Goal: Navigation & Orientation: Find specific page/section

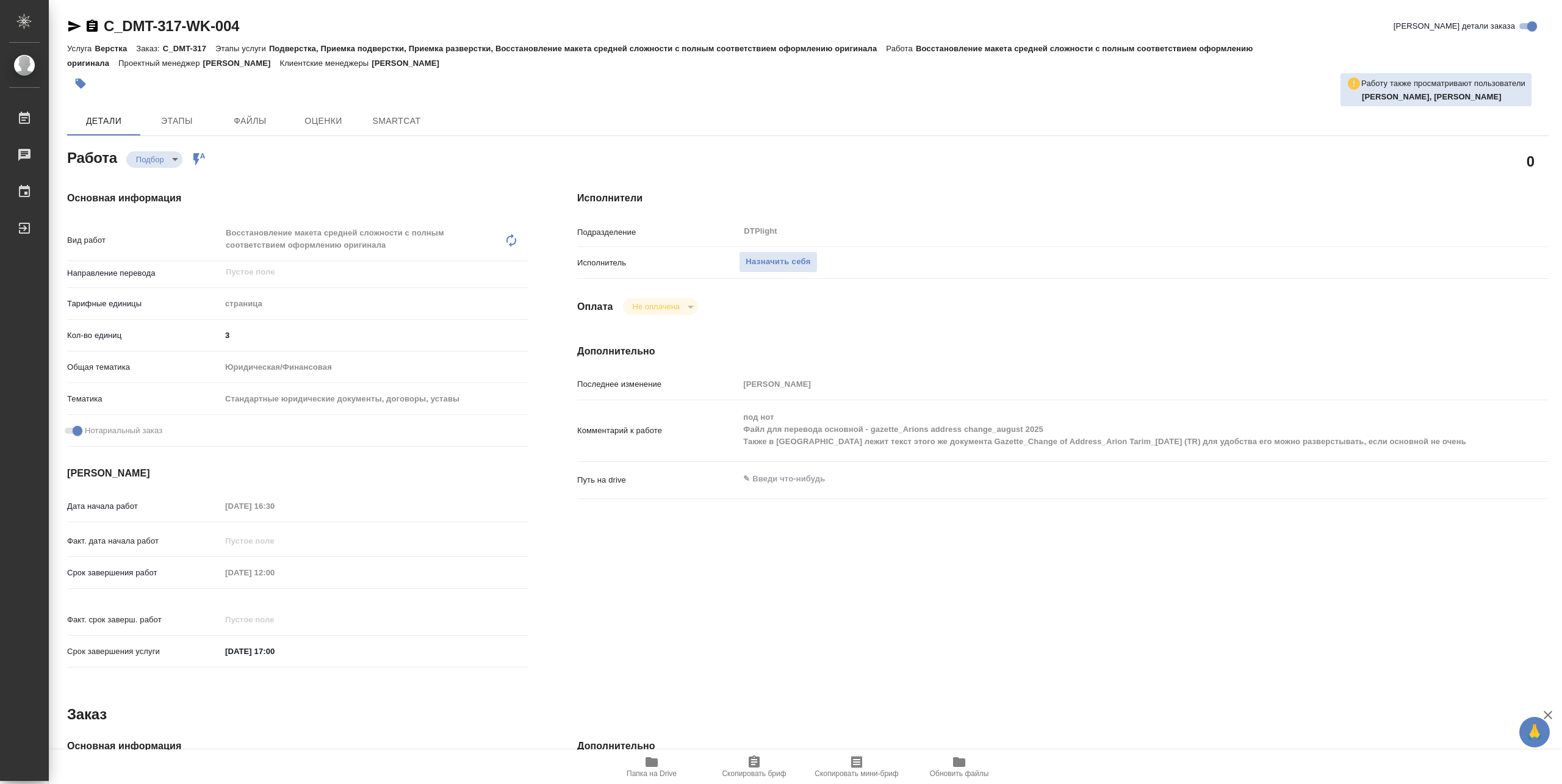
type textarea "x"
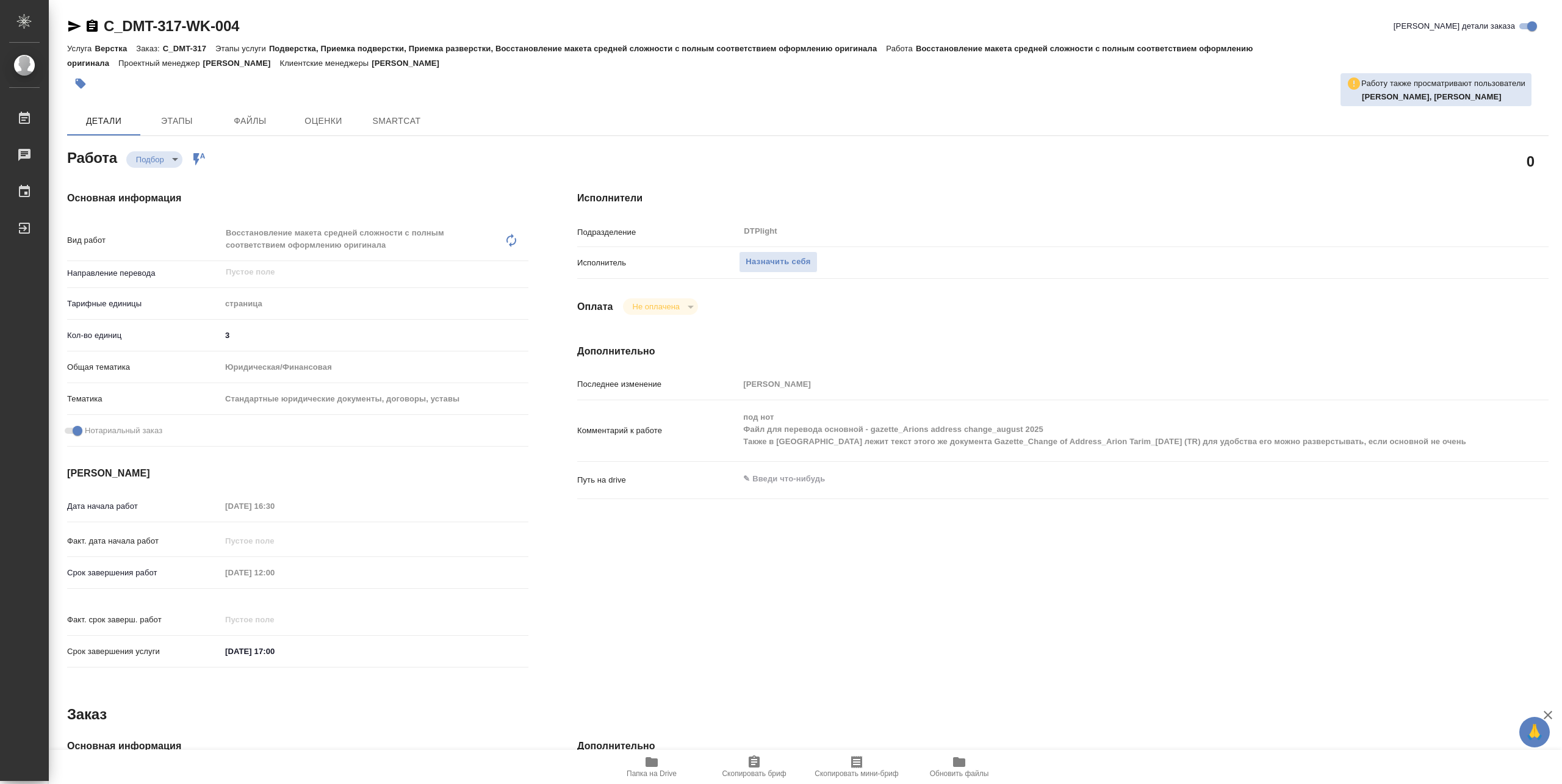
type textarea "x"
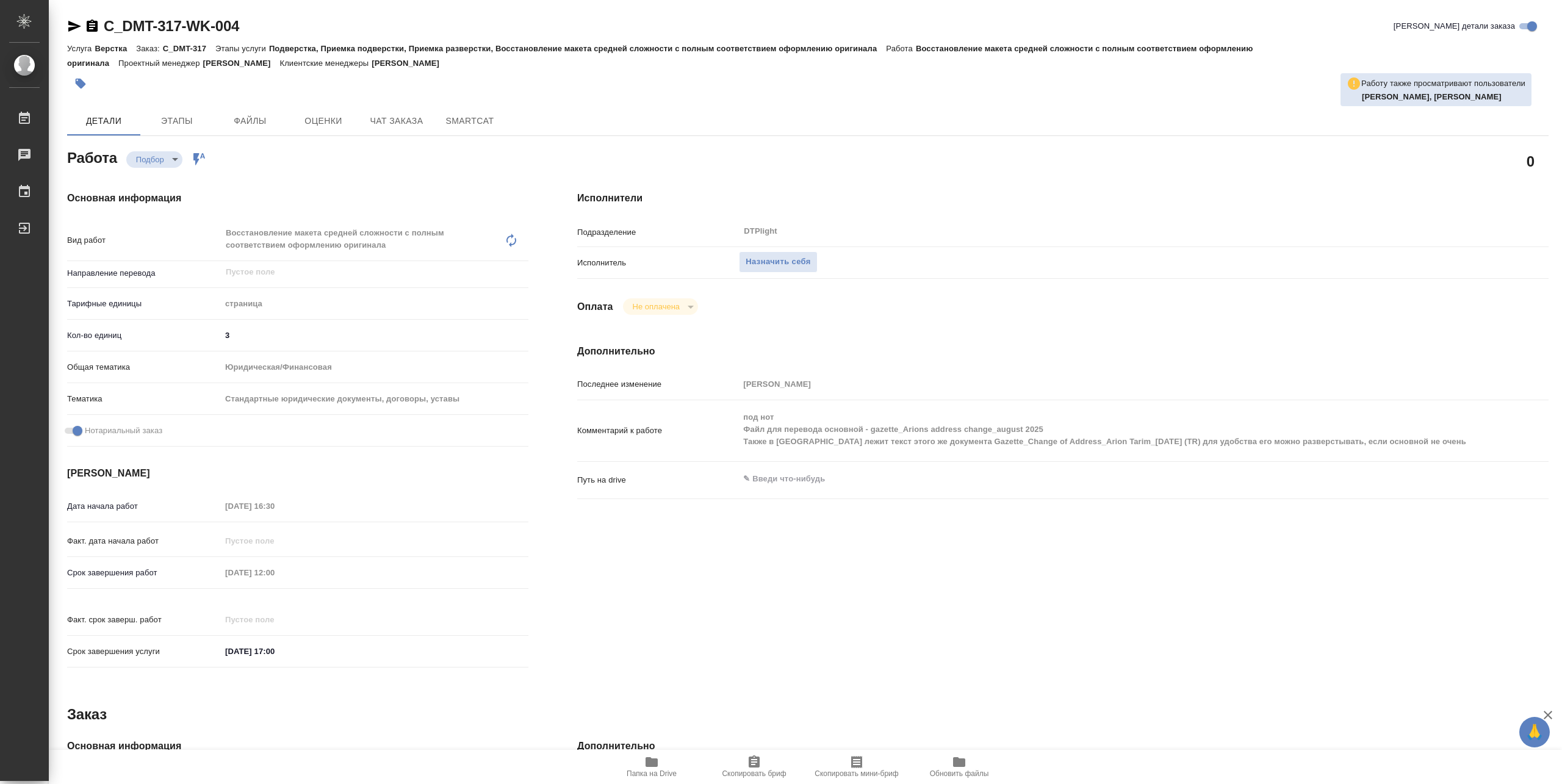
type textarea "x"
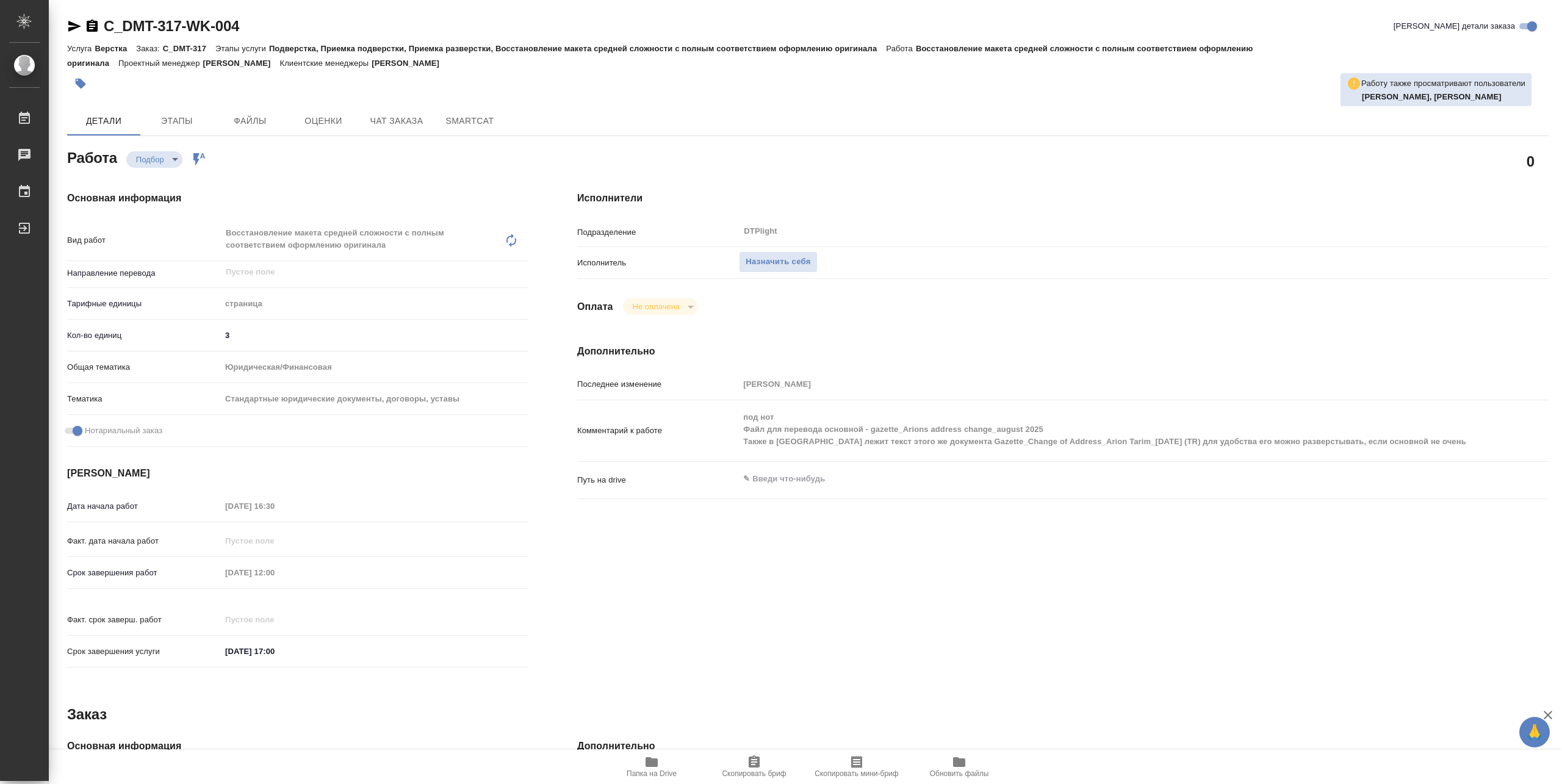
type textarea "x"
